Goal: Task Accomplishment & Management: Manage account settings

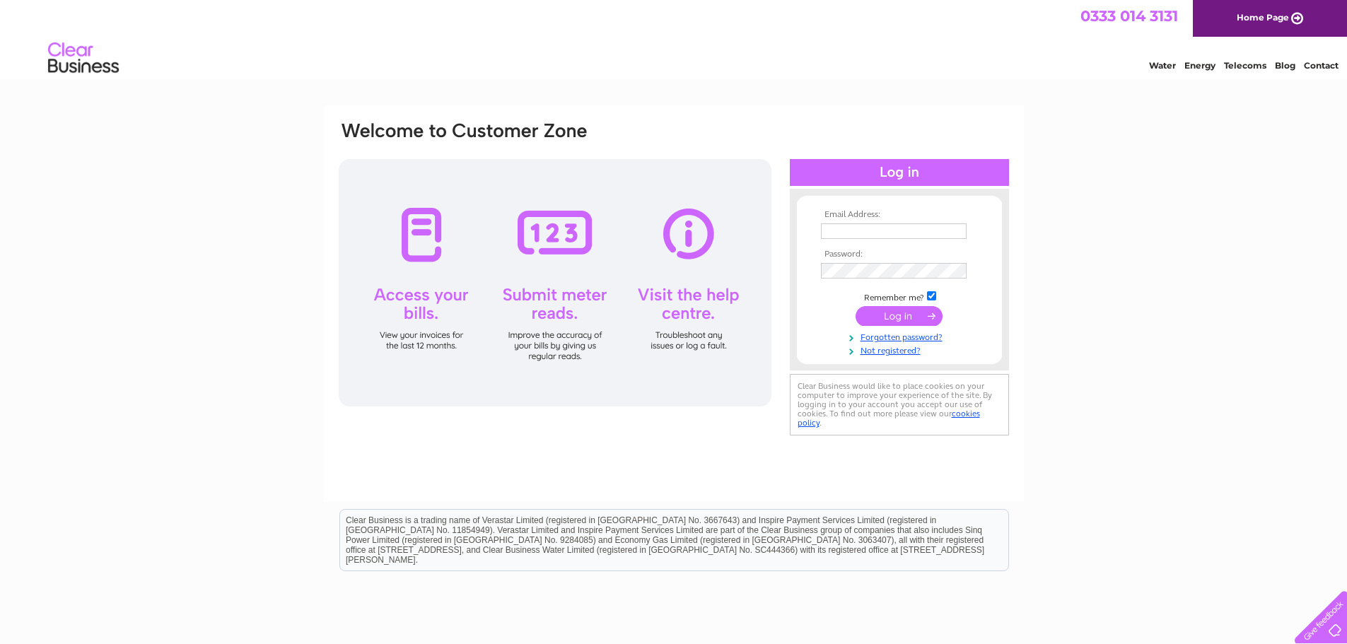
type input "accounts@gscampbellcontractors.com"
click at [893, 315] on input "submit" at bounding box center [898, 316] width 87 height 20
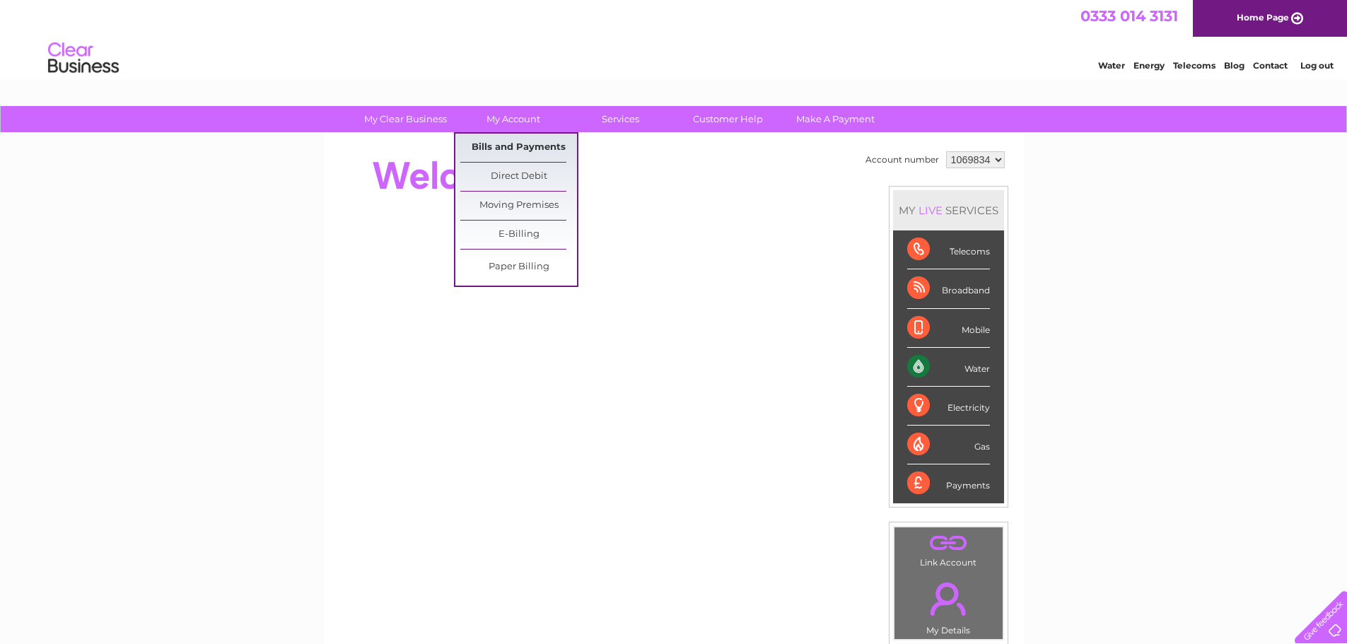
click at [496, 147] on link "Bills and Payments" at bounding box center [518, 148] width 117 height 28
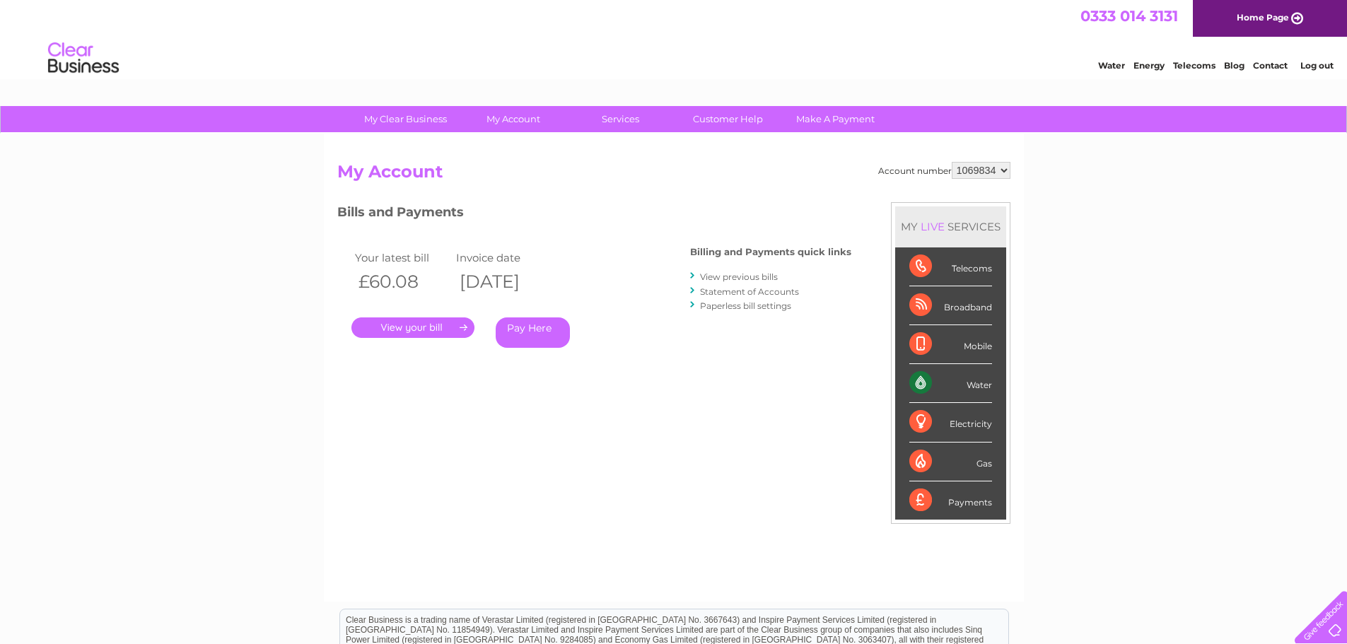
click at [441, 329] on link "." at bounding box center [412, 327] width 123 height 21
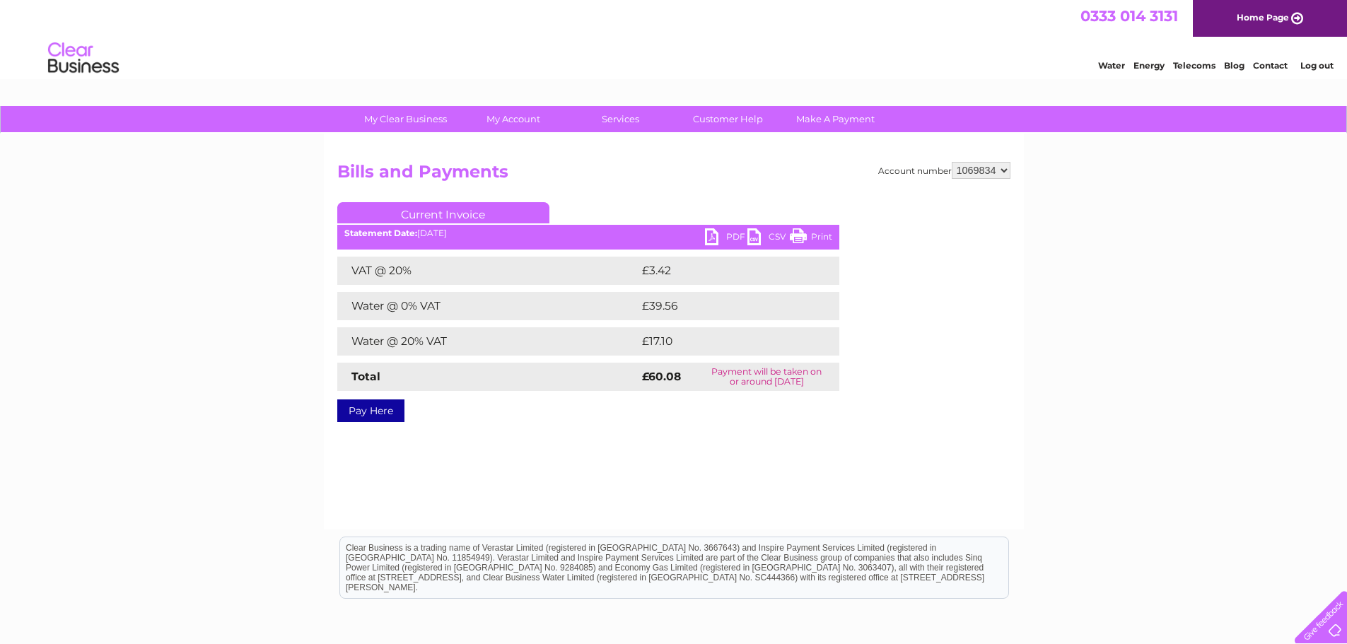
click at [726, 238] on link "PDF" at bounding box center [726, 238] width 42 height 21
